Goal: Information Seeking & Learning: Learn about a topic

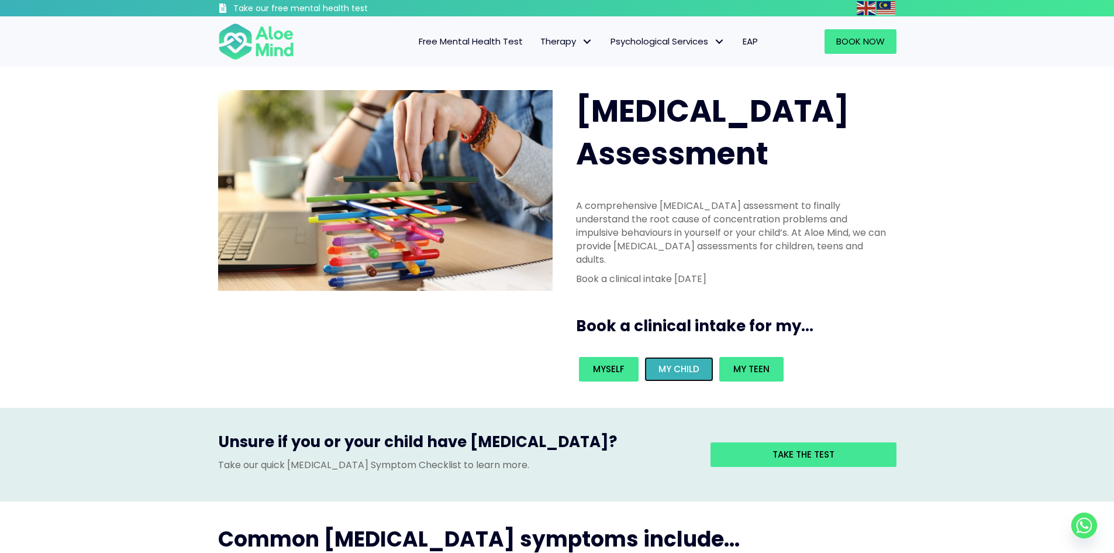
click at [677, 363] on span "My child" at bounding box center [678, 369] width 41 height 12
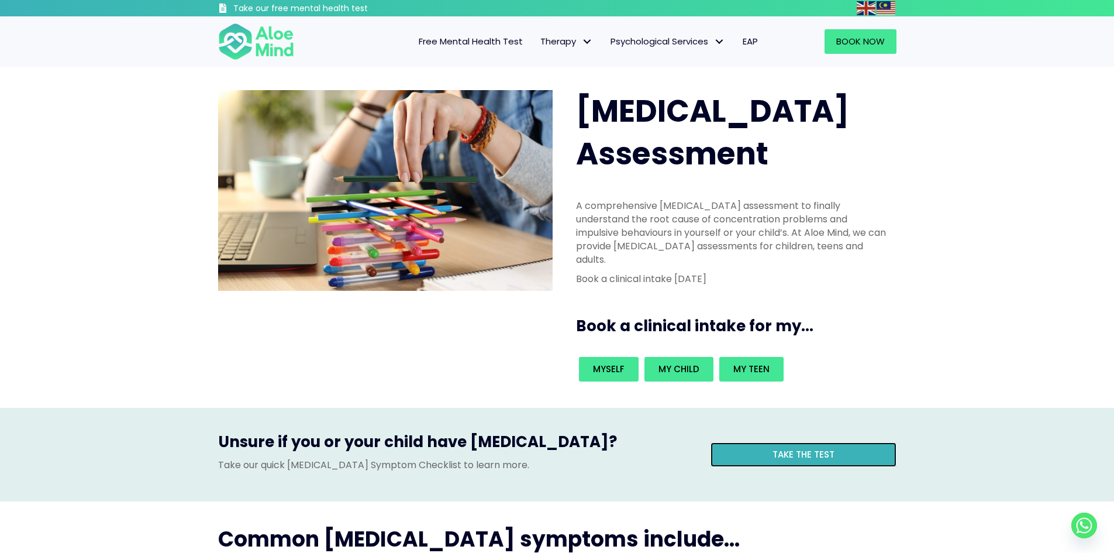
click at [746, 442] on link "Take the test" at bounding box center [803, 454] width 186 height 25
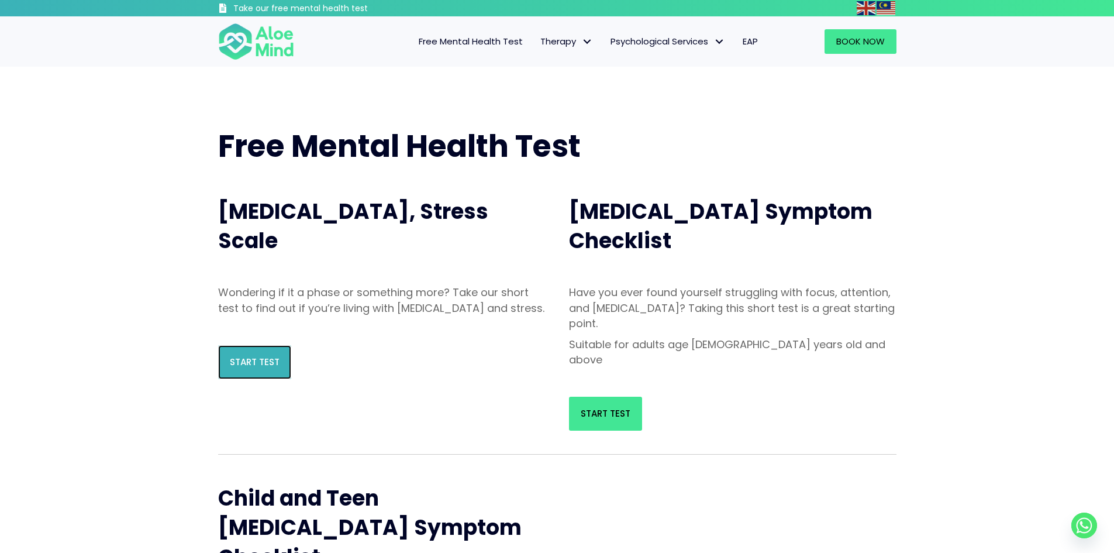
click at [244, 368] on span "Start Test" at bounding box center [255, 362] width 50 height 12
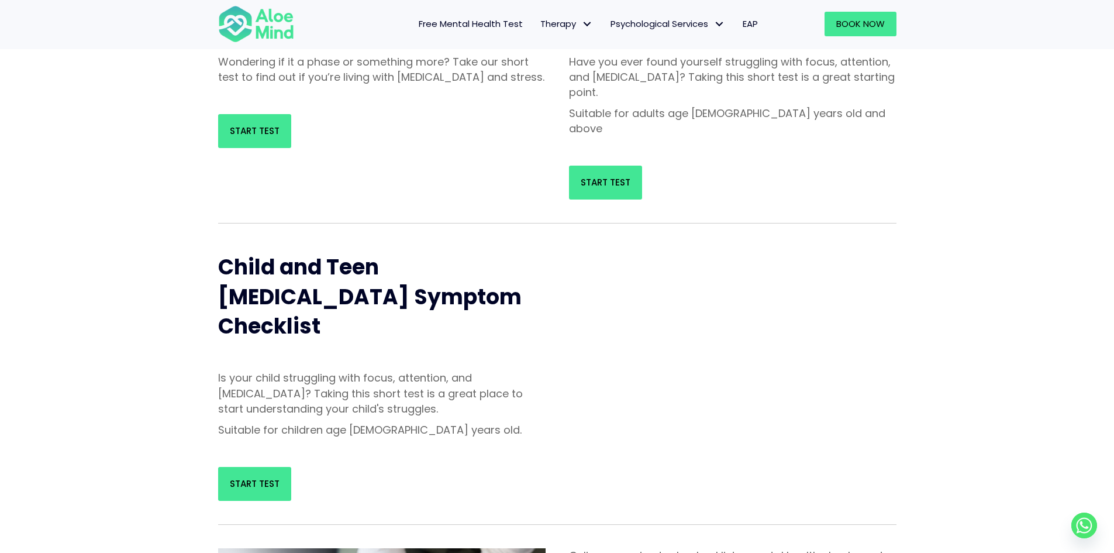
scroll to position [234, 0]
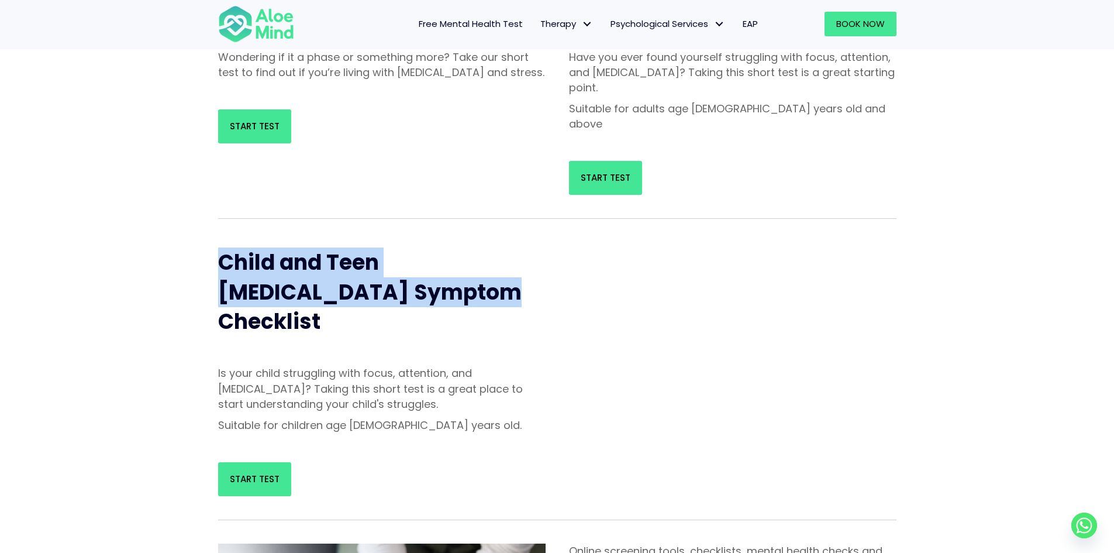
drag, startPoint x: 220, startPoint y: 226, endPoint x: 461, endPoint y: 264, distance: 243.3
click at [461, 264] on h2 "Child and Teen ADHD Symptom Checklist" at bounding box center [381, 292] width 327 height 88
copy span "Child and Teen ADHD Symptom Checklist"
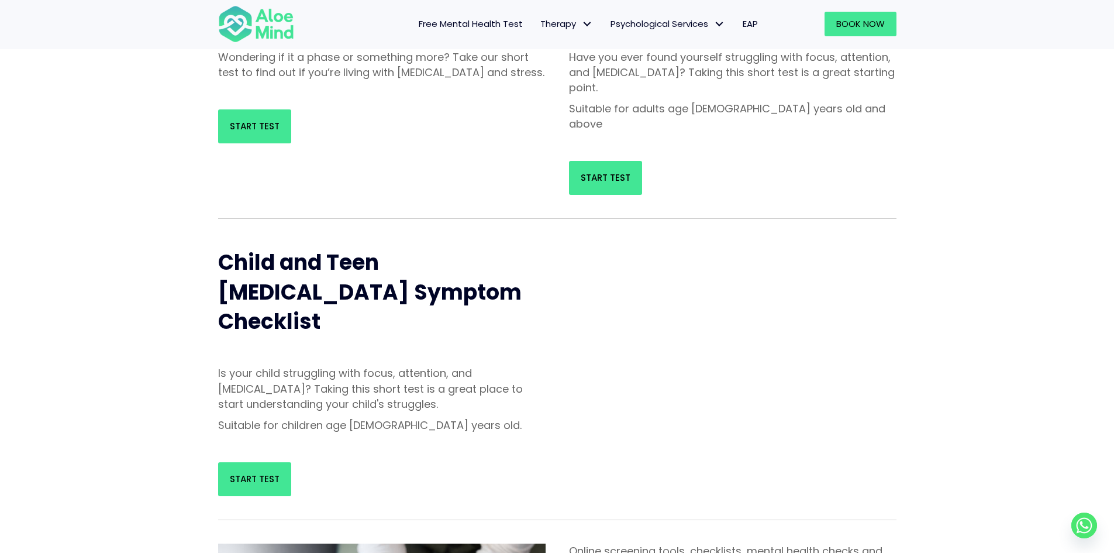
click at [178, 339] on div "Free Mental Health Test Depression, Anxiety, Stress Scale Wondering if it a pha…" at bounding box center [557, 325] width 1114 height 989
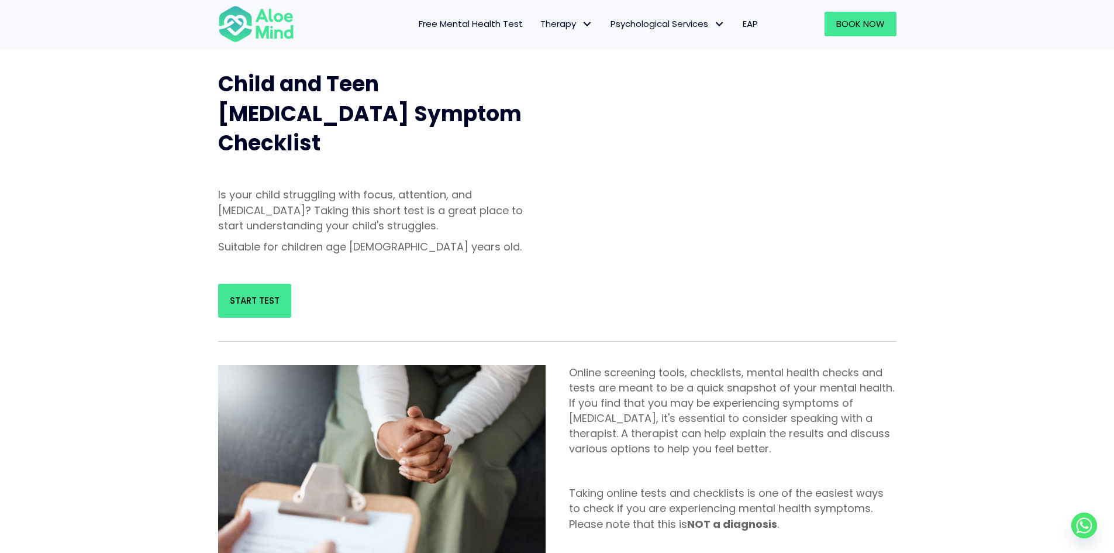
scroll to position [468, 0]
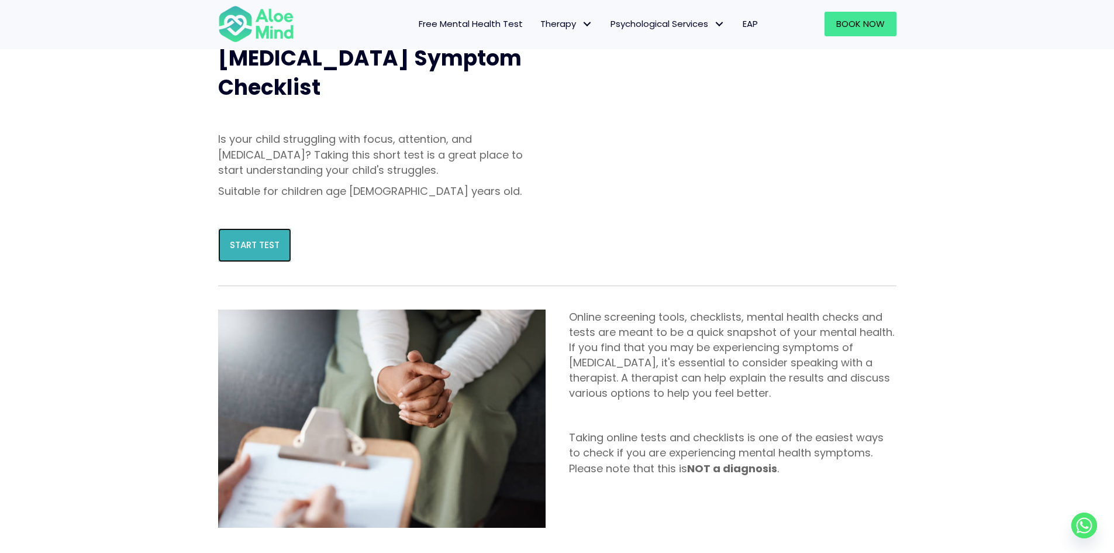
click at [248, 239] on span "Start Test" at bounding box center [255, 245] width 50 height 12
